Goal: Information Seeking & Learning: Find specific page/section

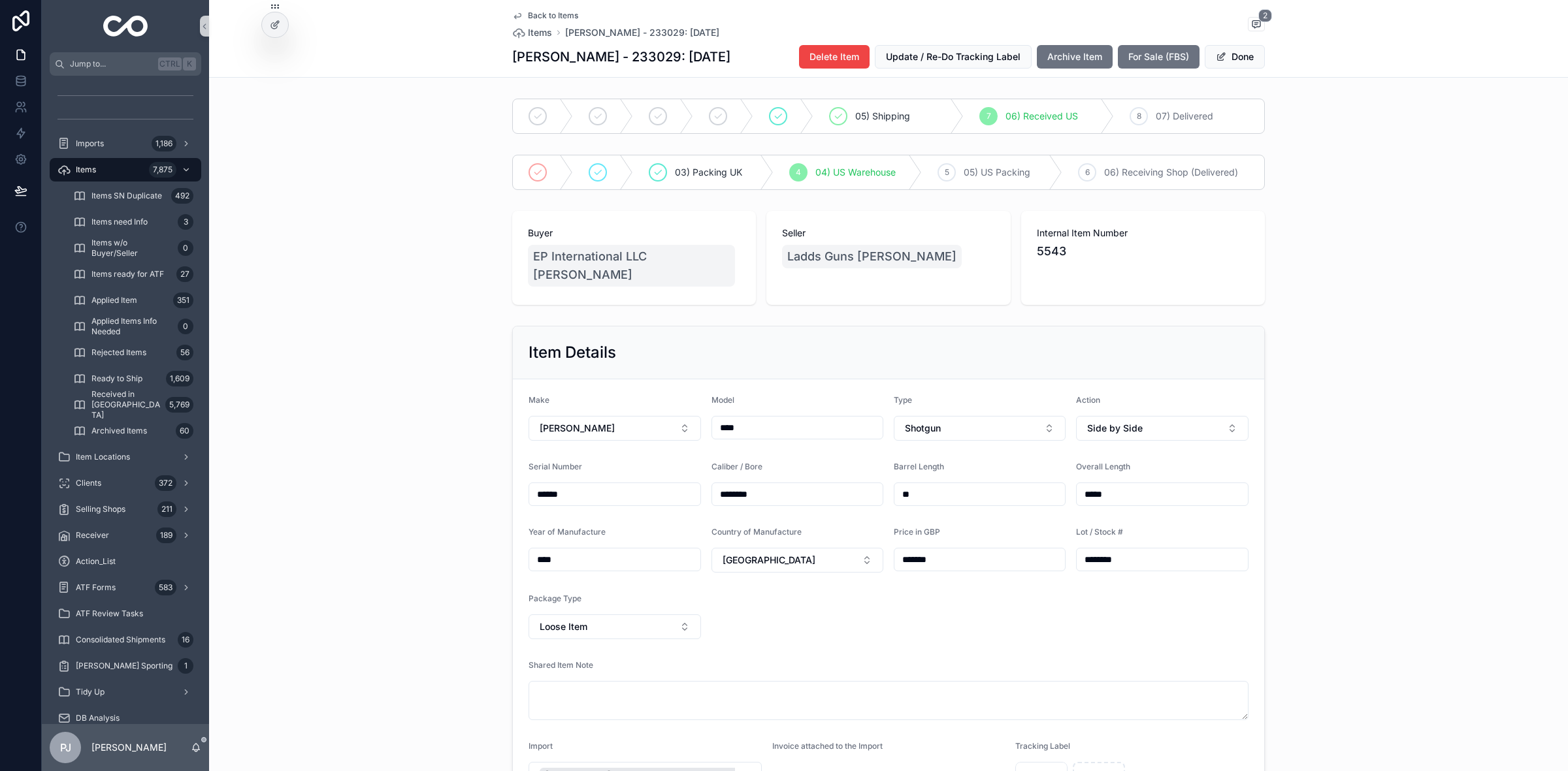
scroll to position [1063, 0]
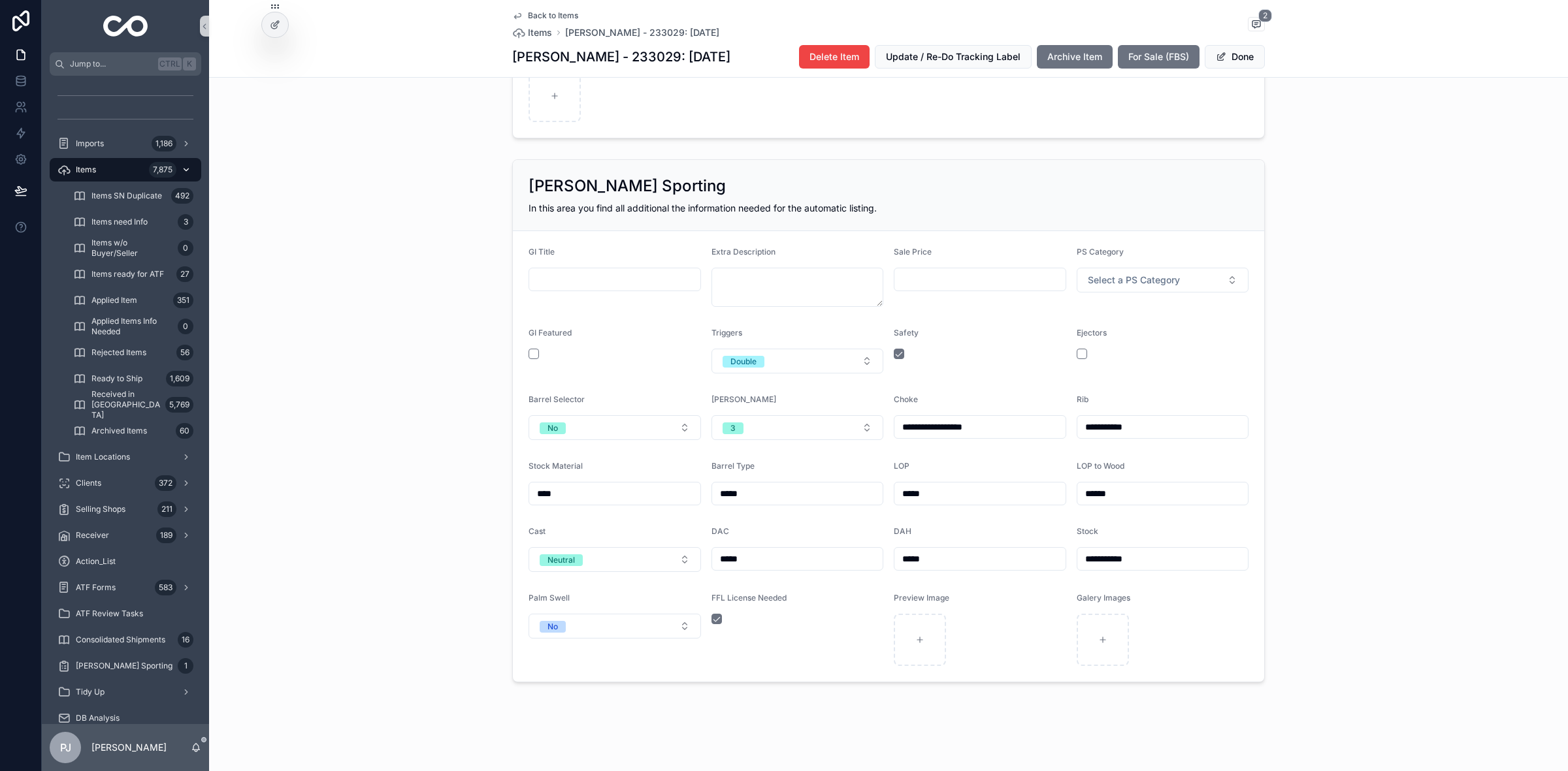
click at [99, 164] on div "Items 7,875" at bounding box center [125, 169] width 136 height 21
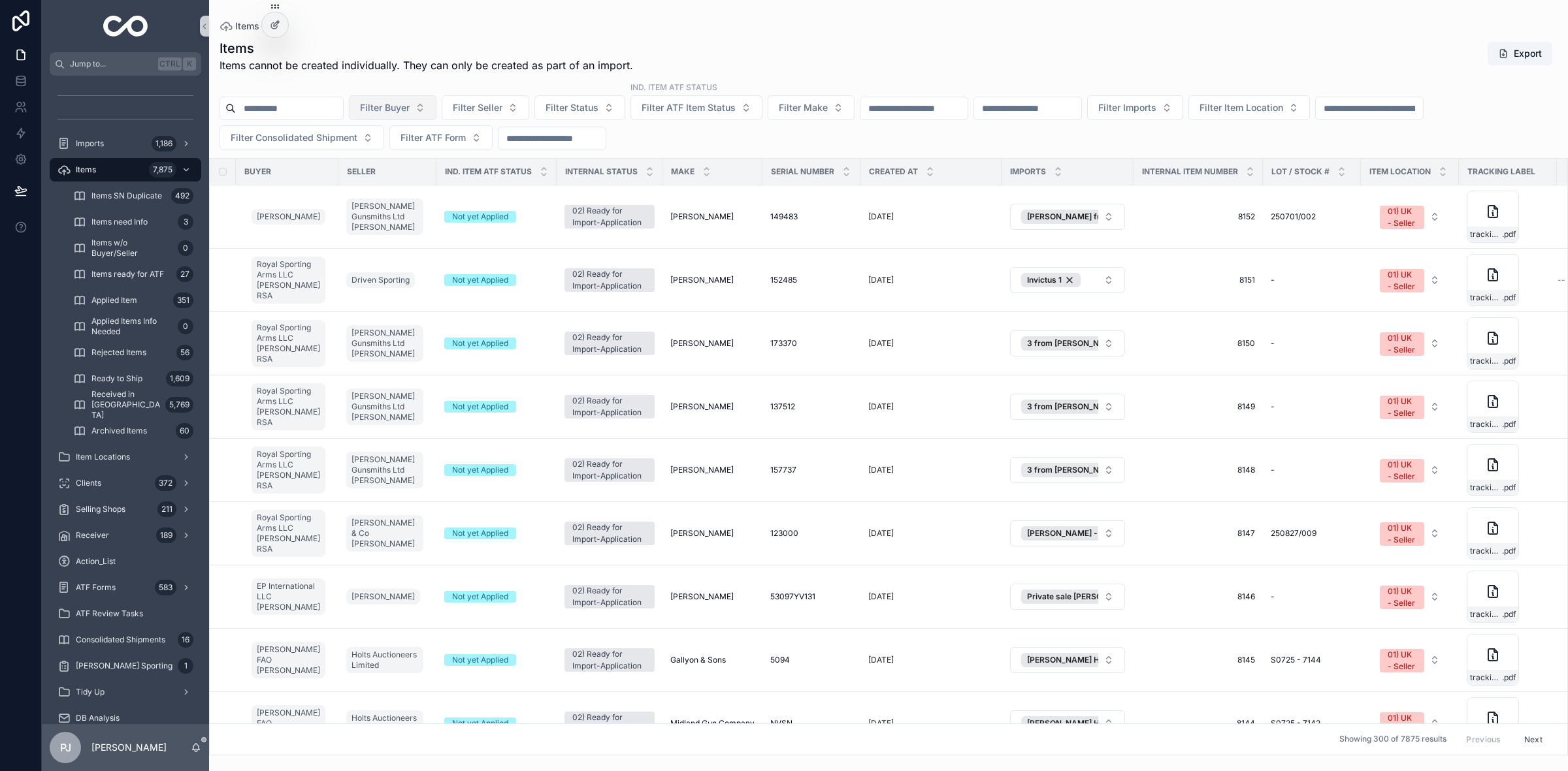
click at [409, 111] on span "Filter Buyer" at bounding box center [384, 108] width 50 height 13
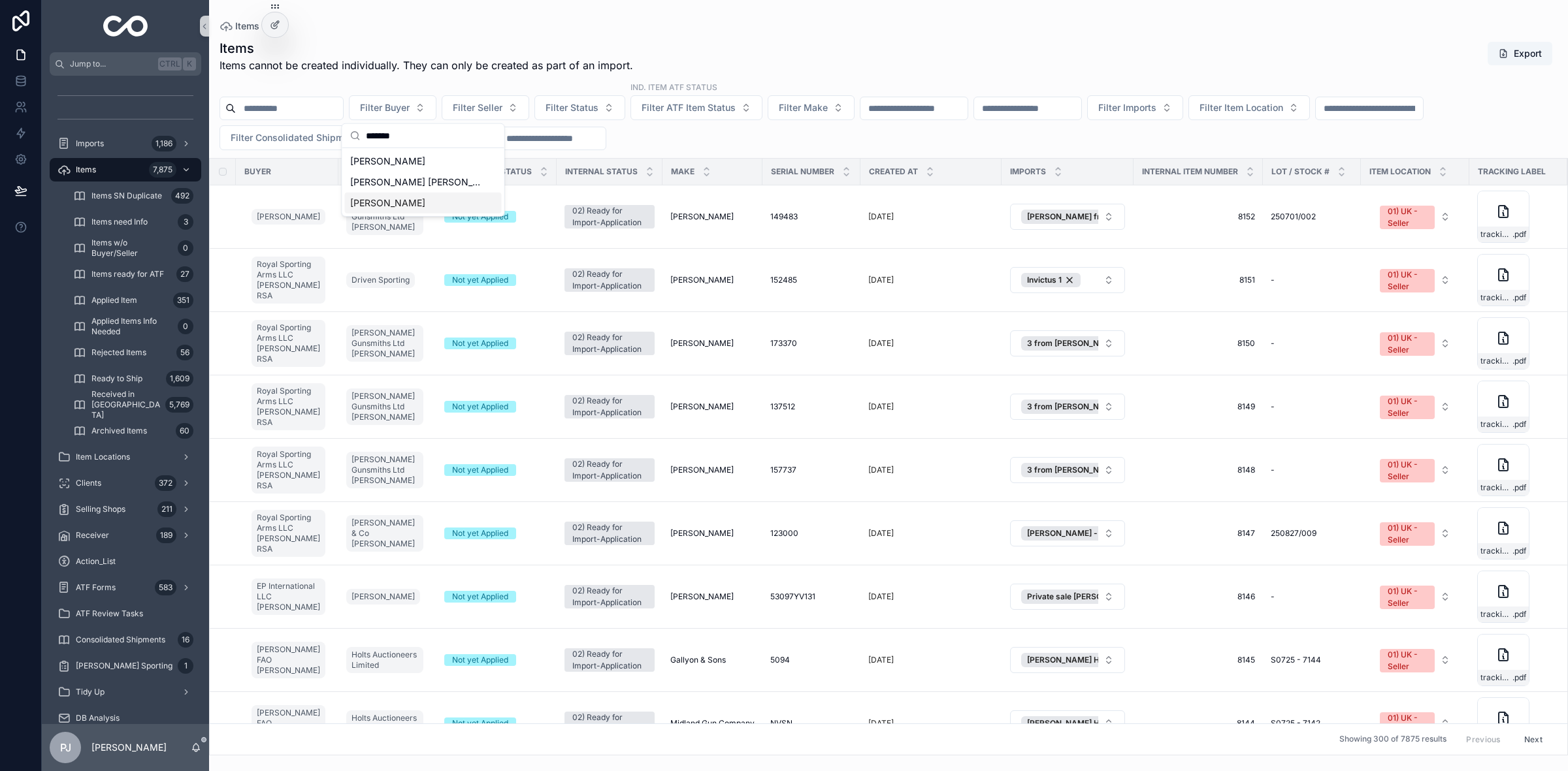
type input "*******"
click at [408, 195] on div "[PERSON_NAME]" at bounding box center [423, 202] width 157 height 21
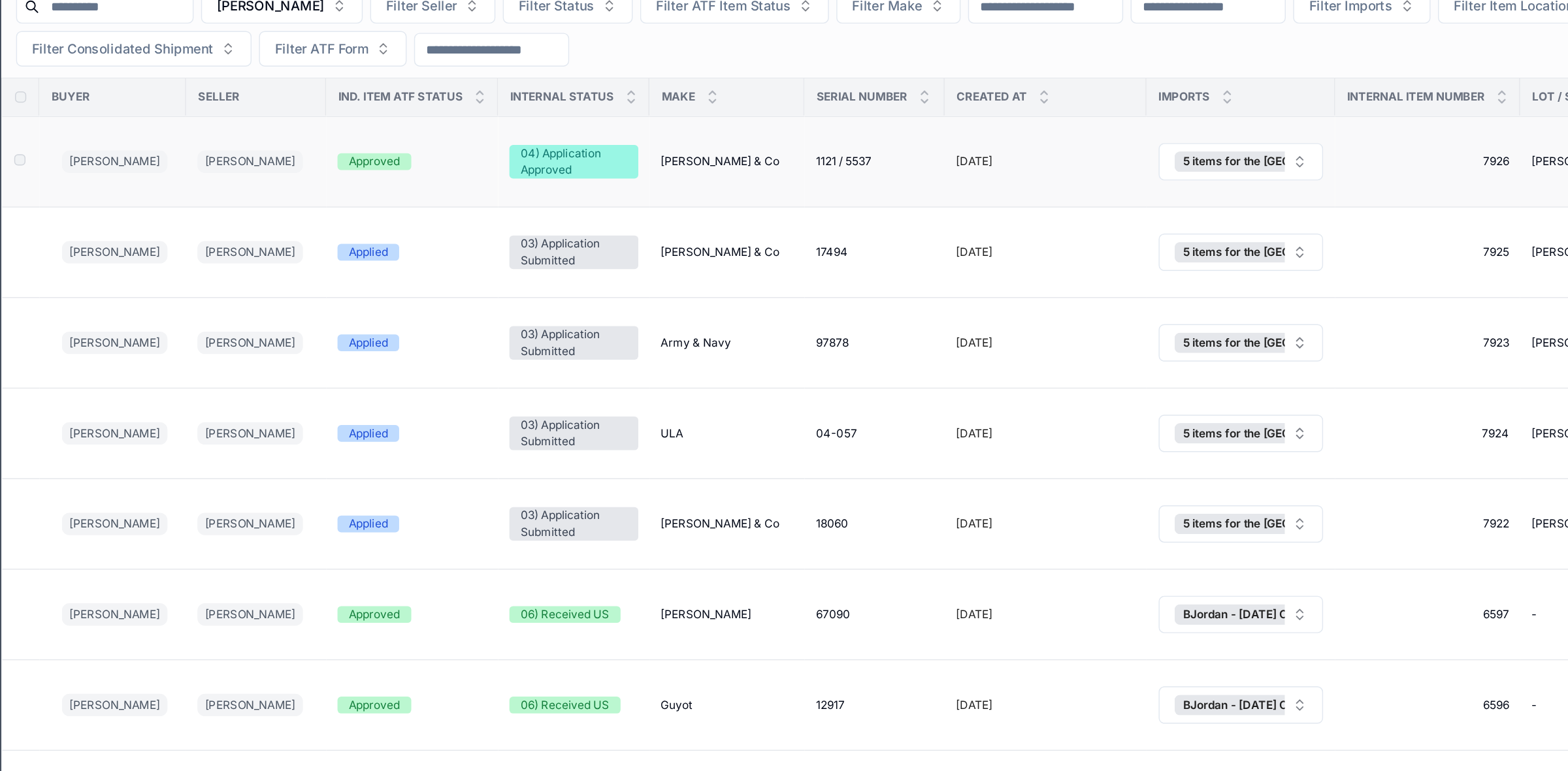
click at [705, 216] on span "[PERSON_NAME] & Co" at bounding box center [712, 217] width 83 height 11
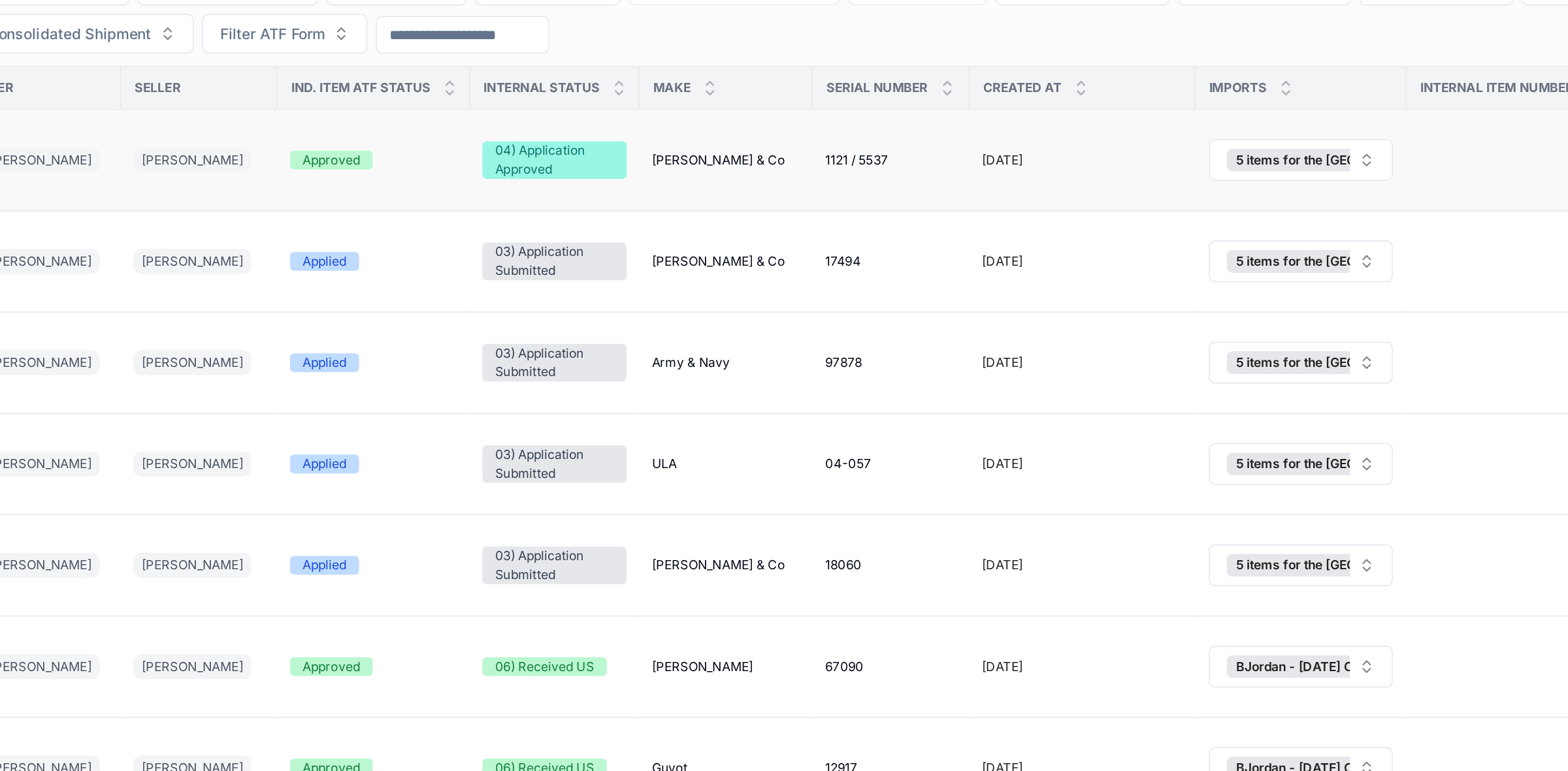
click at [700, 217] on span "[PERSON_NAME] & Co" at bounding box center [712, 217] width 83 height 11
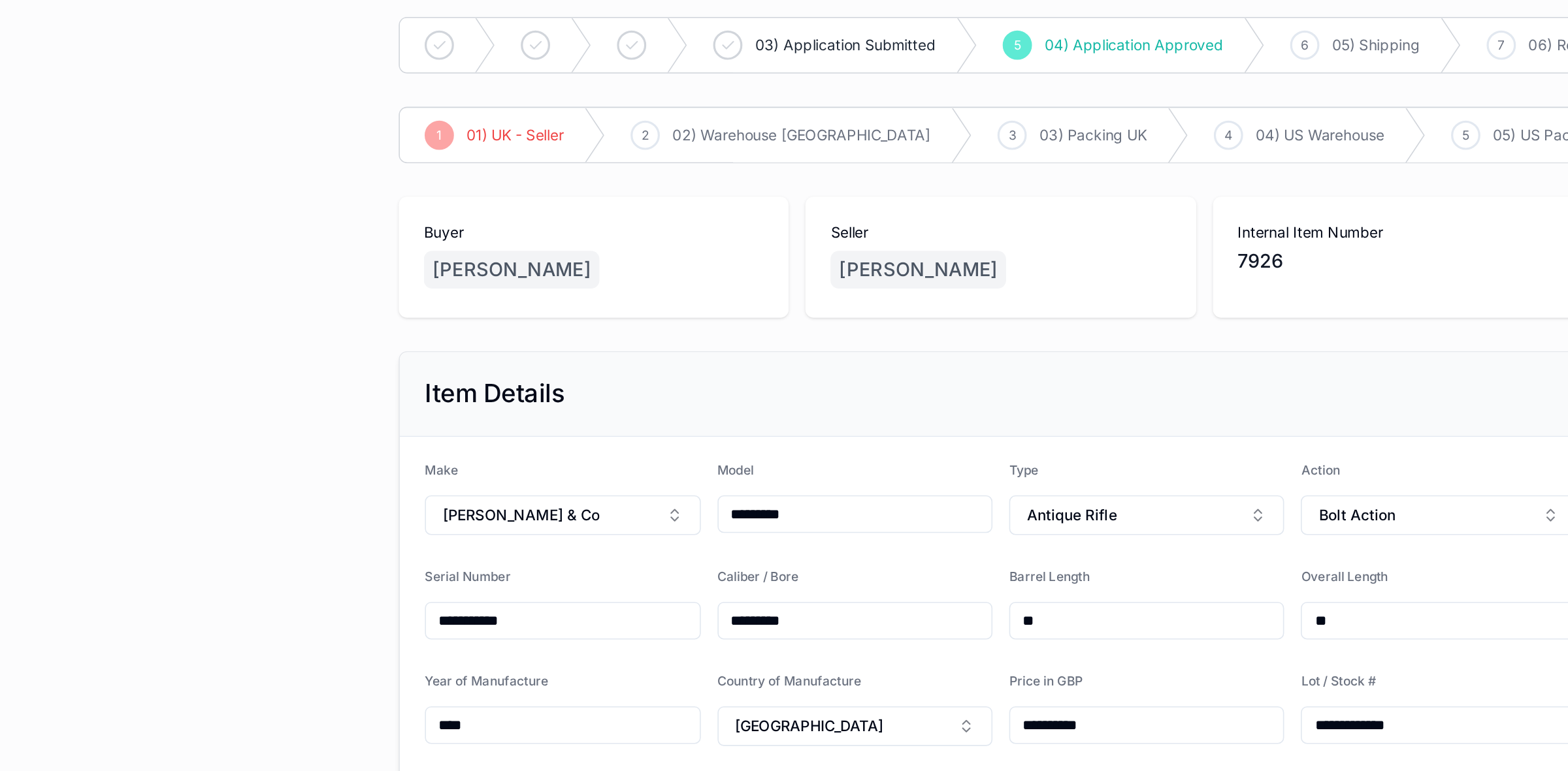
scroll to position [169, 0]
